Goal: Information Seeking & Learning: Learn about a topic

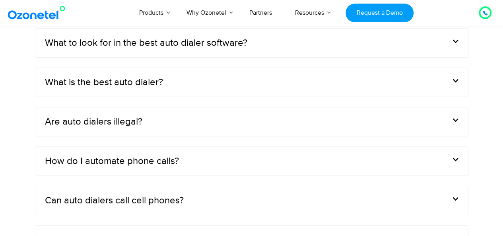
scroll to position [2588, 0]
click at [203, 136] on div "Are auto dialers illegal?" at bounding box center [251, 122] width 432 height 29
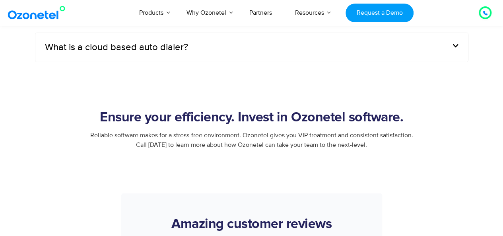
scroll to position [2792, 0]
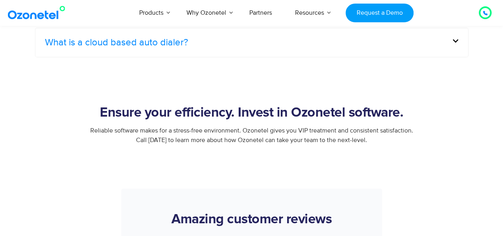
click at [178, 47] on link "What is a cloud based auto dialer?" at bounding box center [116, 43] width 143 height 10
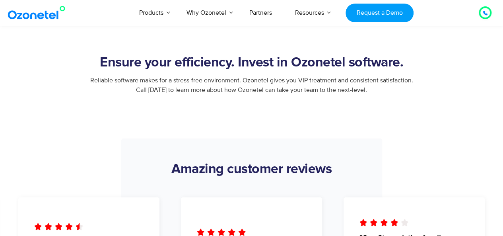
scroll to position [2729, 0]
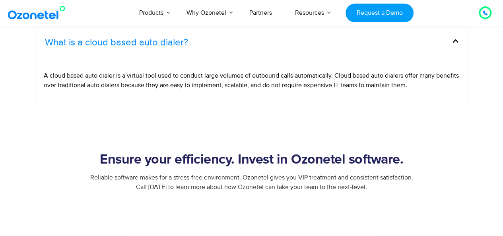
click at [178, 47] on link "What is a cloud based auto dialer?" at bounding box center [116, 43] width 143 height 10
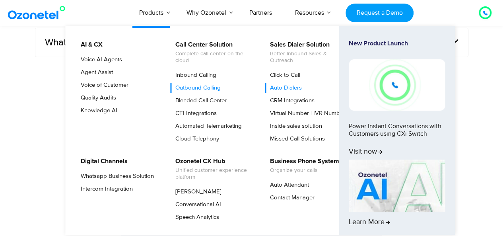
click at [192, 85] on link "Outbound Calling" at bounding box center [196, 88] width 52 height 10
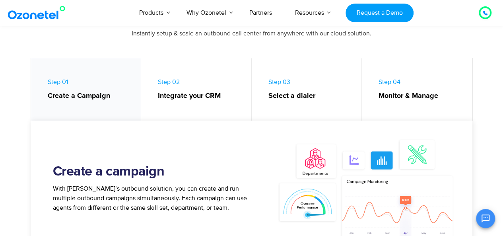
scroll to position [368, 0]
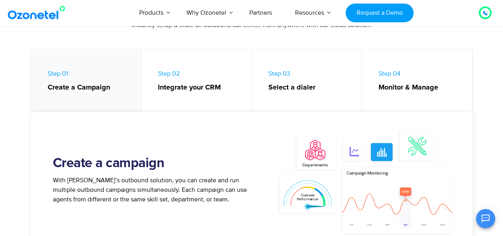
drag, startPoint x: 0, startPoint y: 0, endPoint x: 192, endPoint y: 85, distance: 210.1
click at [192, 85] on strong "Integrate your CRM" at bounding box center [200, 87] width 85 height 11
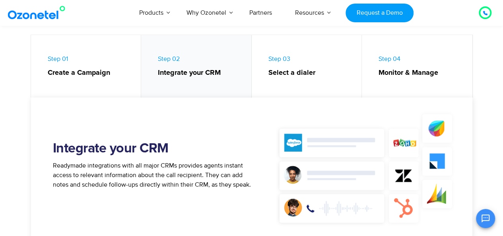
scroll to position [375, 0]
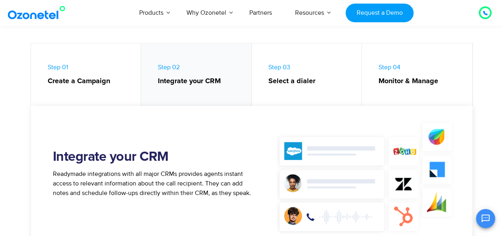
click at [275, 78] on strong "Select a dialer" at bounding box center [310, 81] width 85 height 11
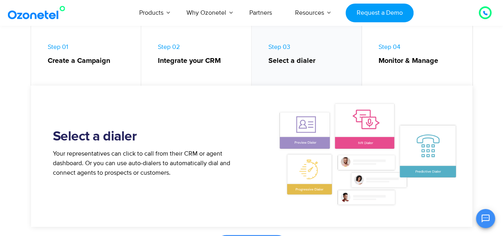
scroll to position [393, 0]
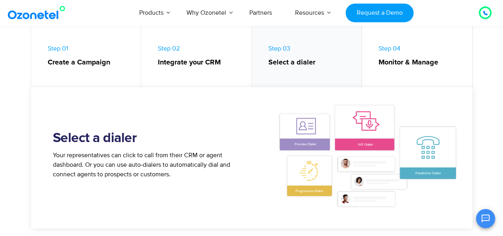
click at [382, 61] on strong "Monitor & Manage" at bounding box center [421, 62] width 86 height 11
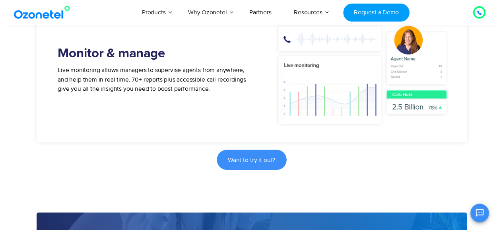
scroll to position [0, 0]
